Goal: Contribute content: Add original content to the website for others to see

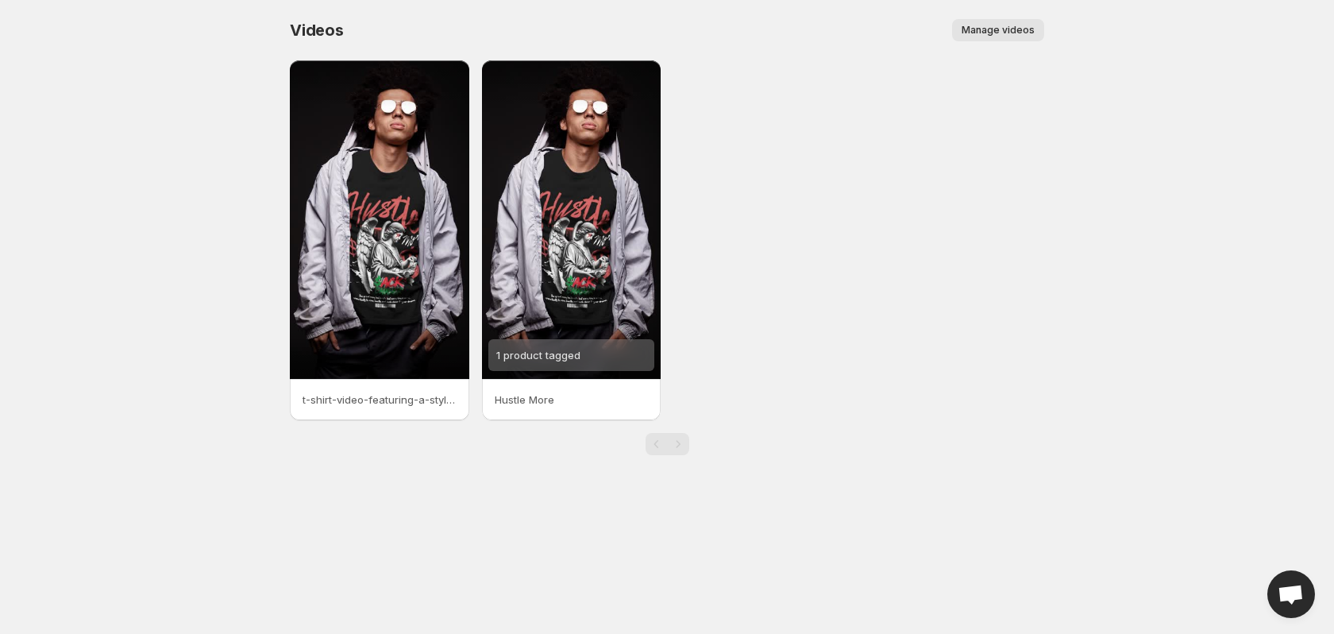
click at [1001, 29] on span "Manage videos" at bounding box center [998, 30] width 73 height 13
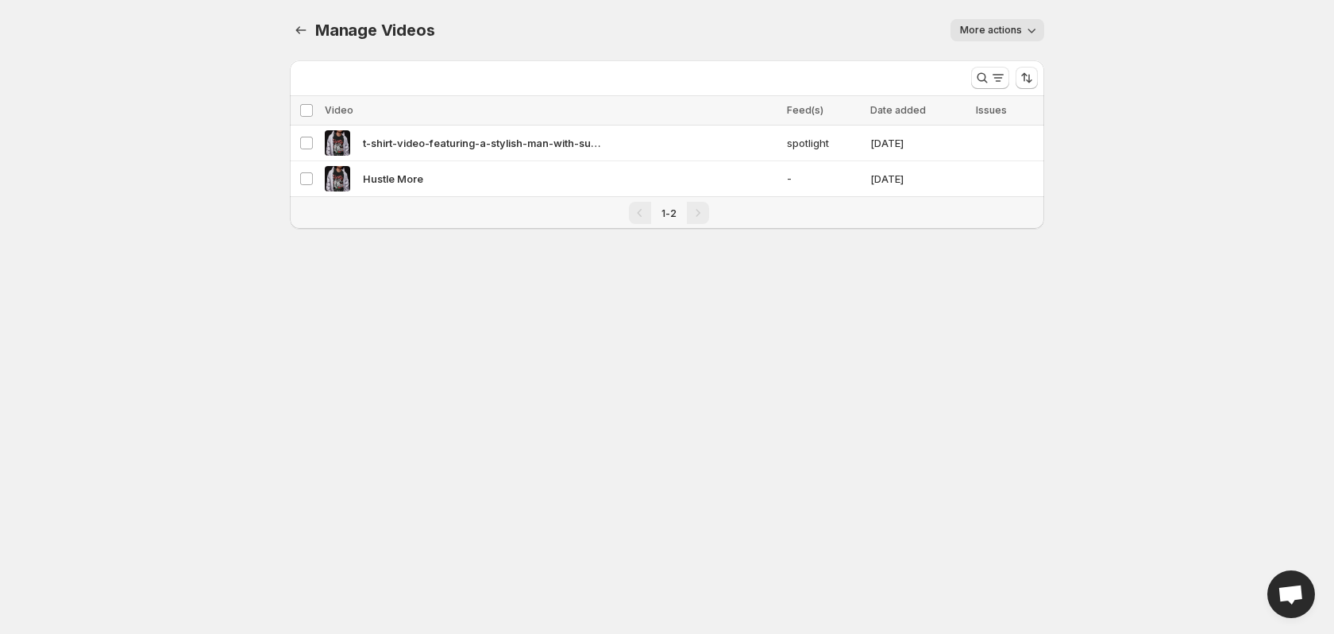
click at [1003, 33] on span "More actions" at bounding box center [991, 30] width 62 height 13
click at [989, 34] on span "More actions" at bounding box center [991, 30] width 62 height 13
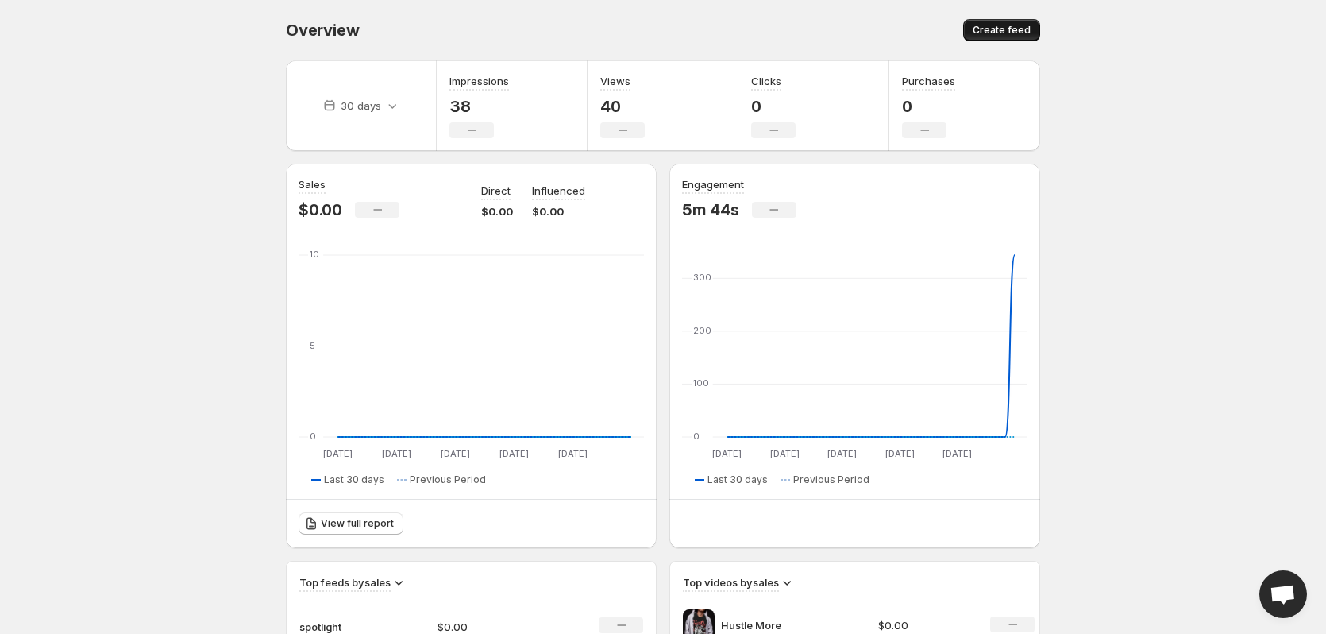
click at [1019, 29] on span "Create feed" at bounding box center [1002, 30] width 58 height 13
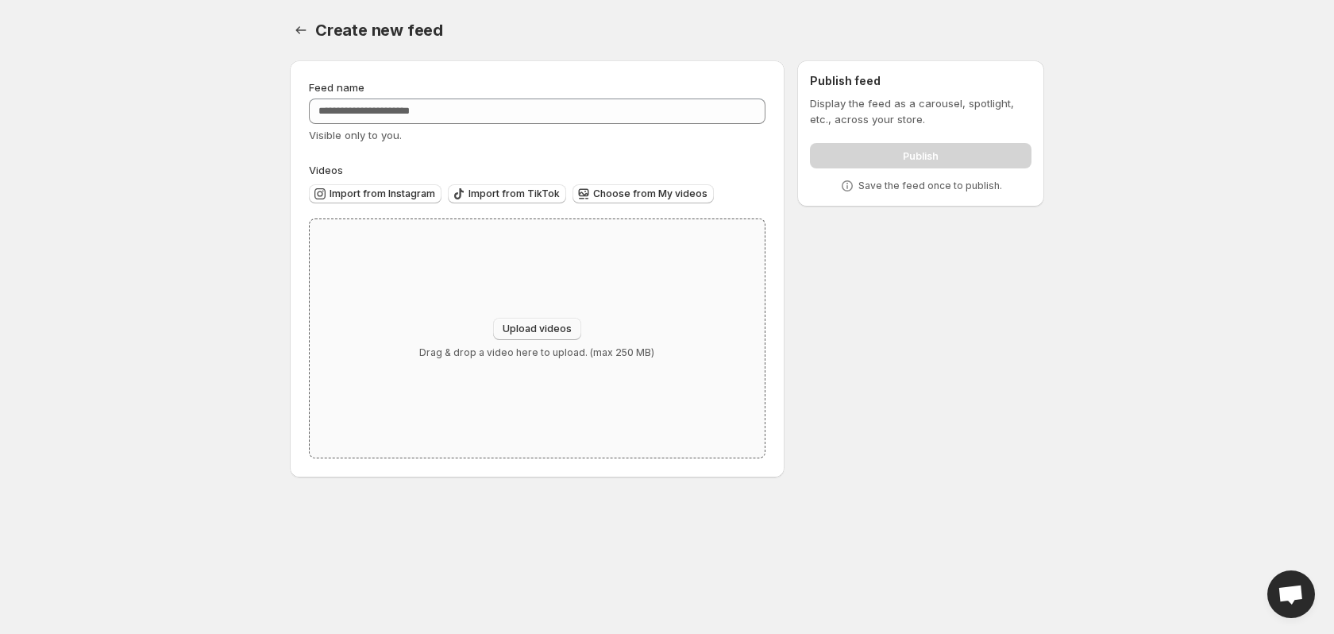
click at [556, 322] on button "Upload videos" at bounding box center [537, 329] width 88 height 22
type input "**********"
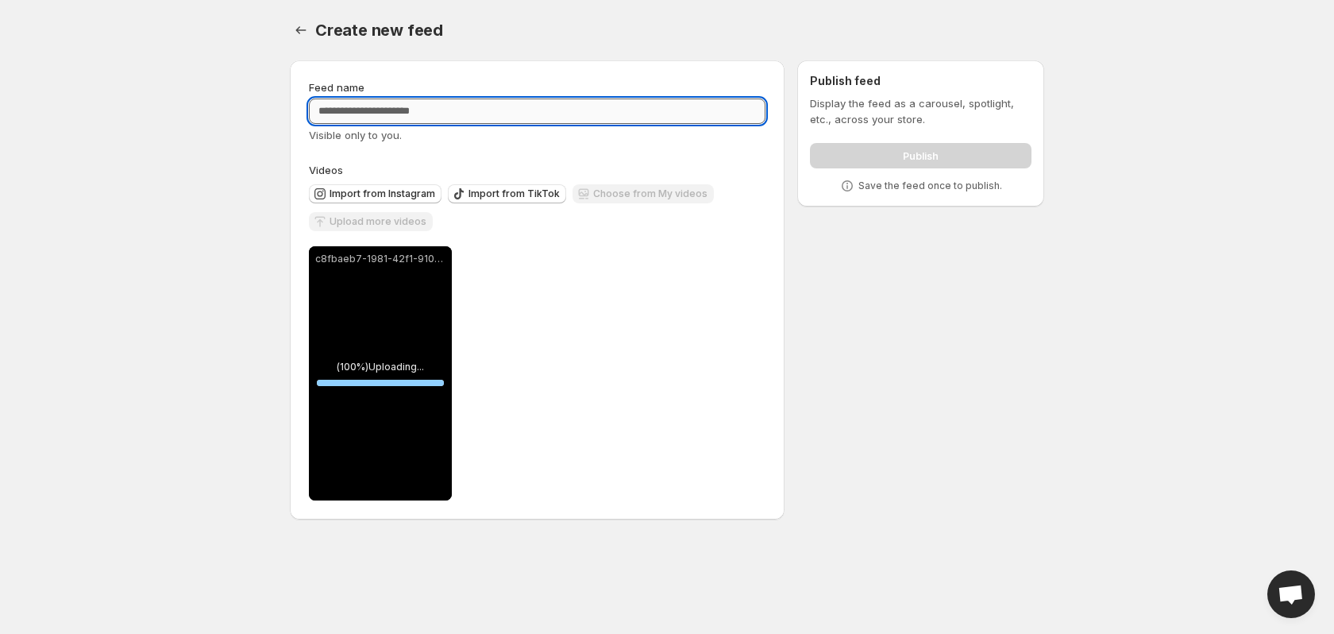
click at [461, 112] on input "Feed name" at bounding box center [537, 110] width 457 height 25
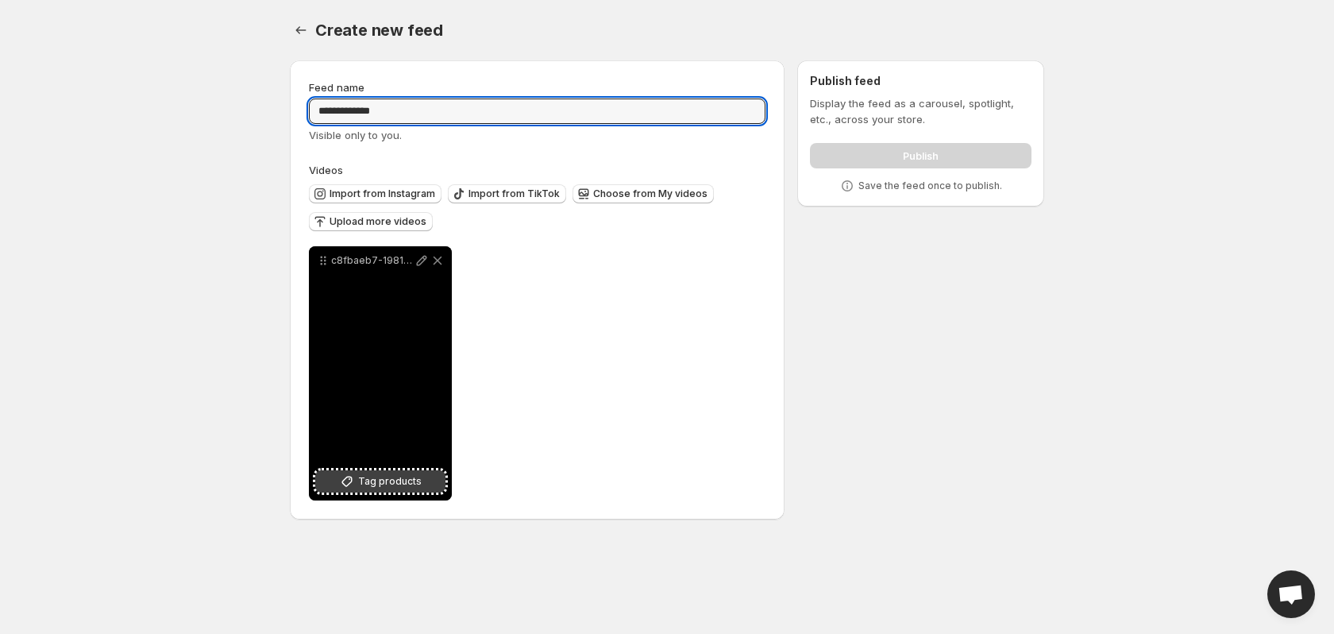
type input "**********"
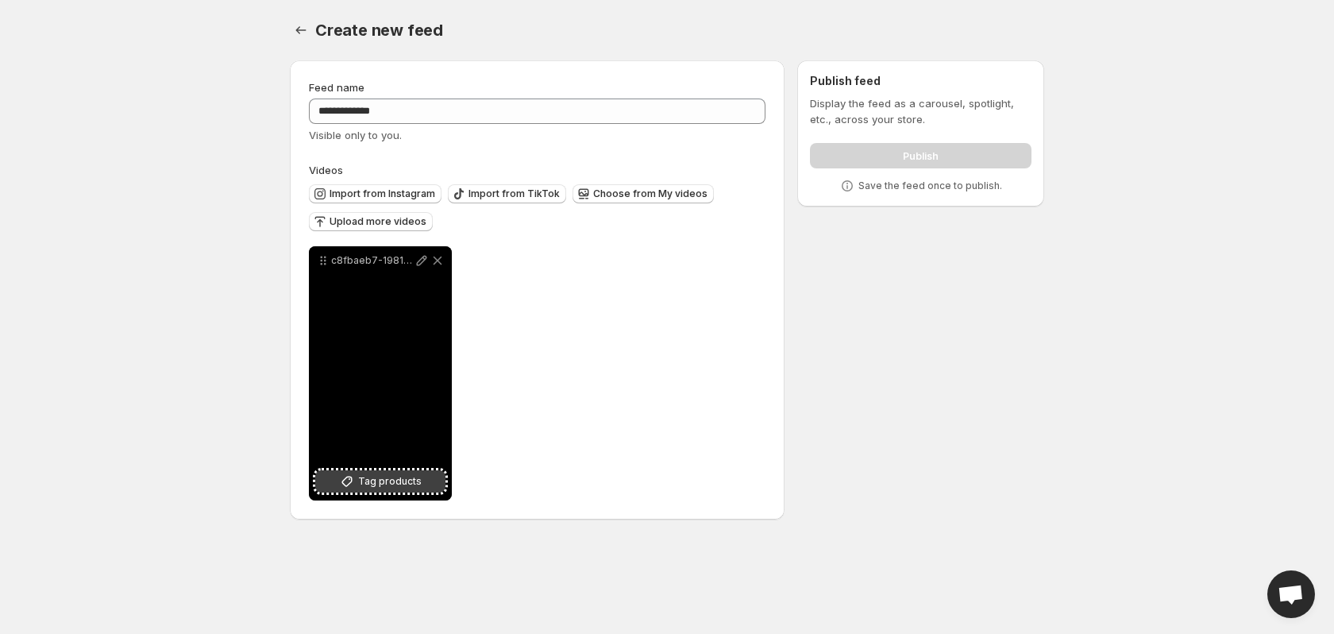
click at [410, 484] on span "Tag products" at bounding box center [390, 481] width 64 height 16
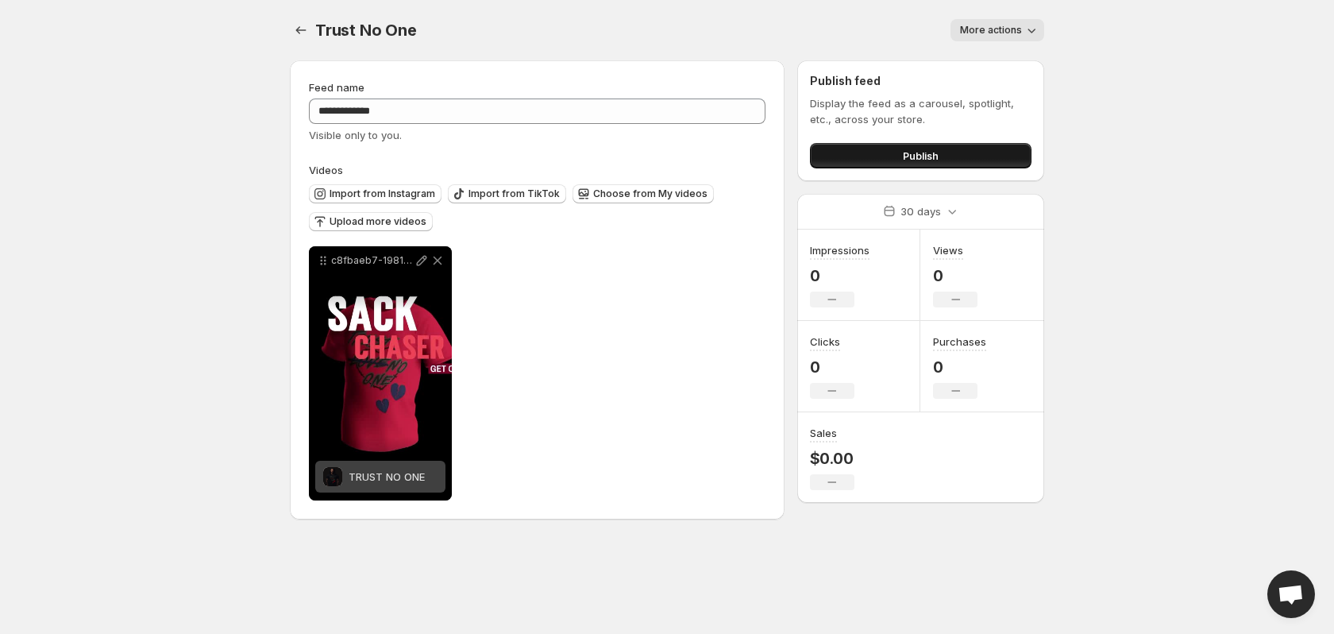
click at [945, 160] on button "Publish" at bounding box center [921, 155] width 222 height 25
click at [970, 149] on button "Publish" at bounding box center [921, 155] width 222 height 25
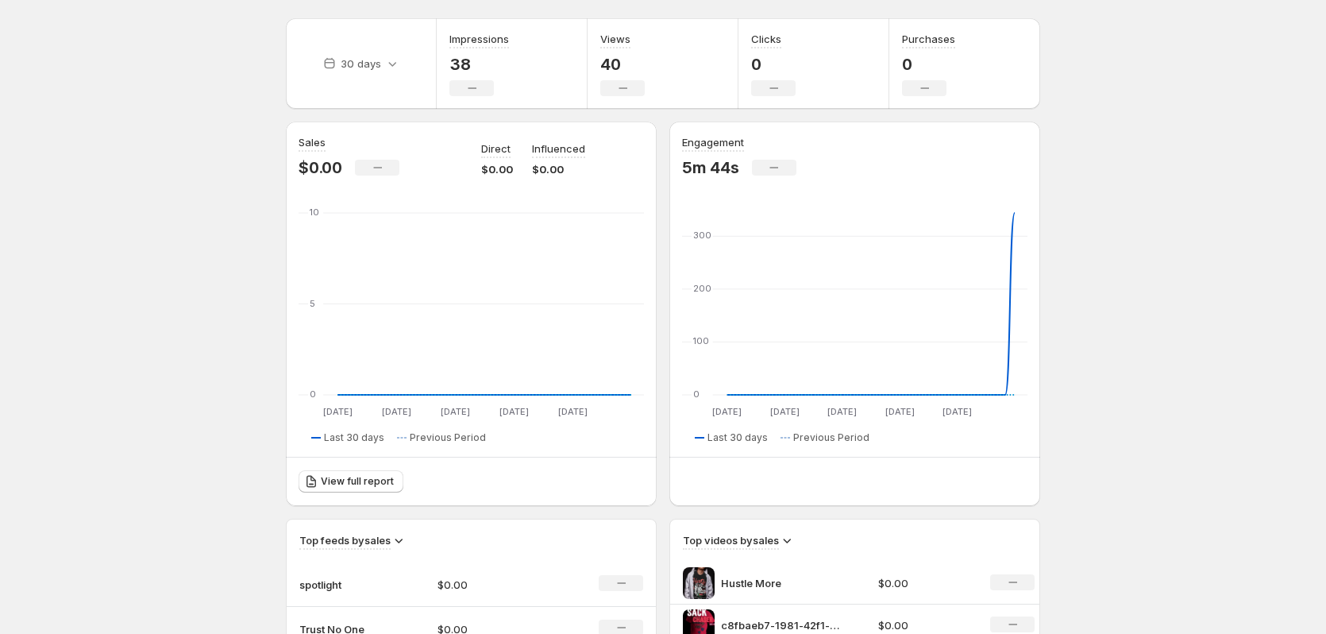
scroll to position [79, 0]
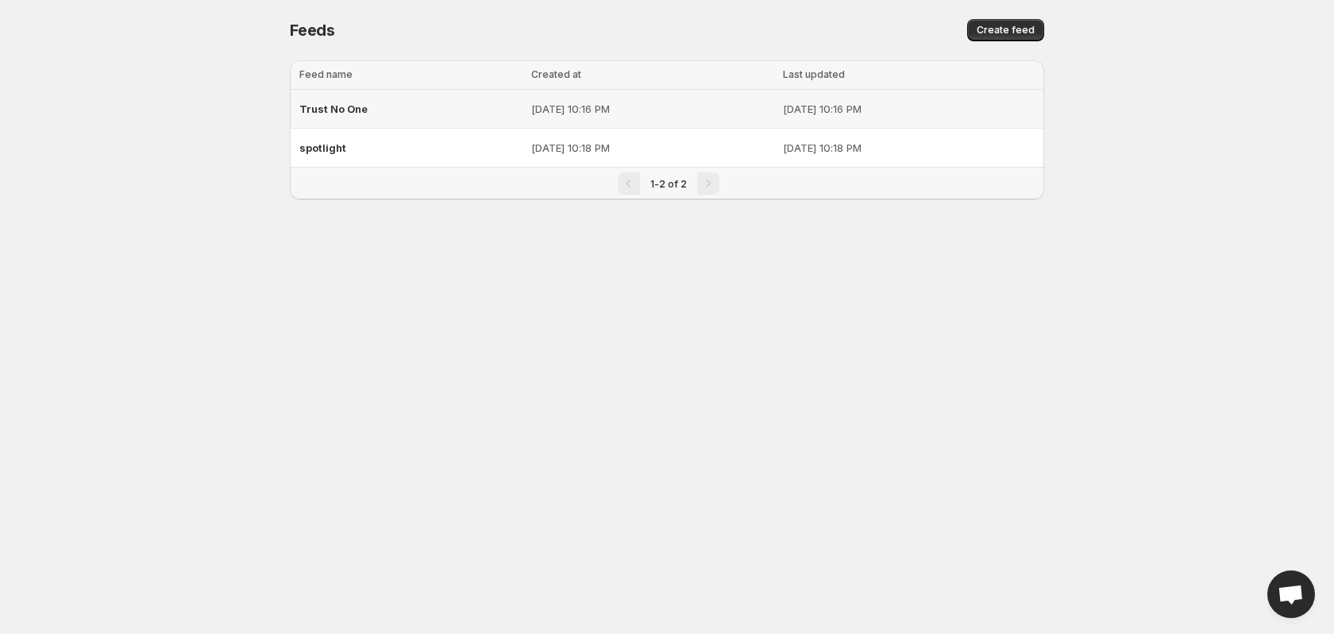
click at [714, 109] on p "Sep 24, 2025, 10:16 PM" at bounding box center [652, 109] width 243 height 16
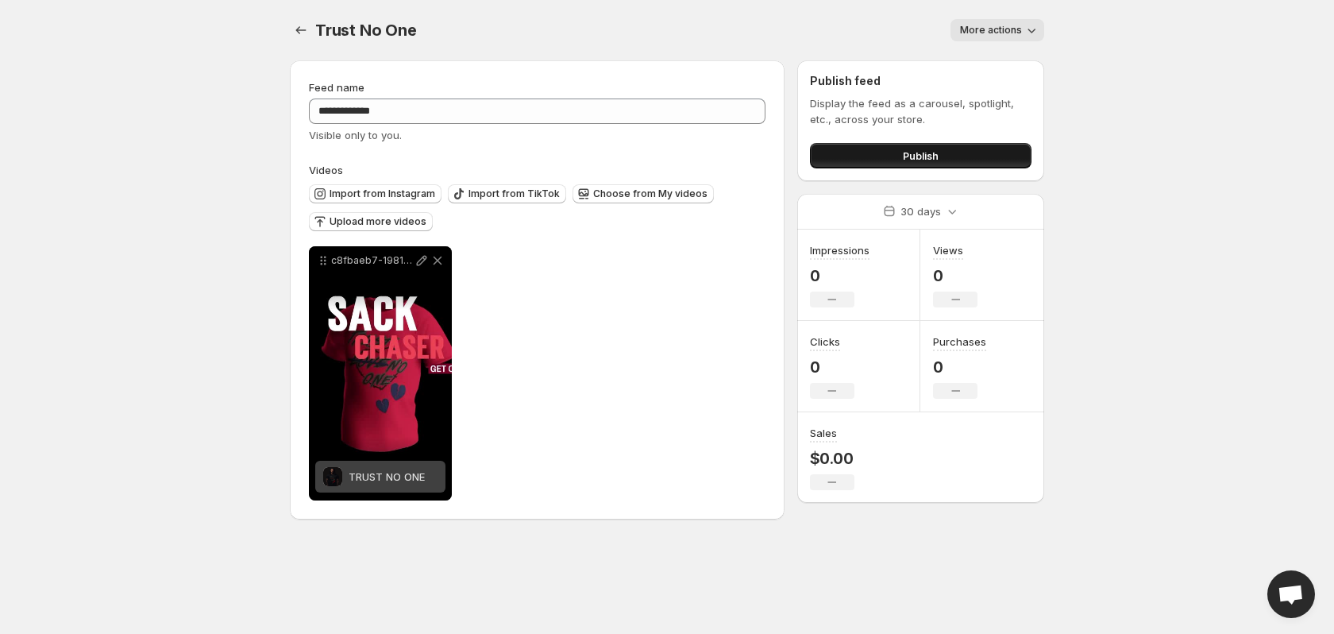
click at [958, 150] on button "Publish" at bounding box center [921, 155] width 222 height 25
